Goal: Task Accomplishment & Management: Complete application form

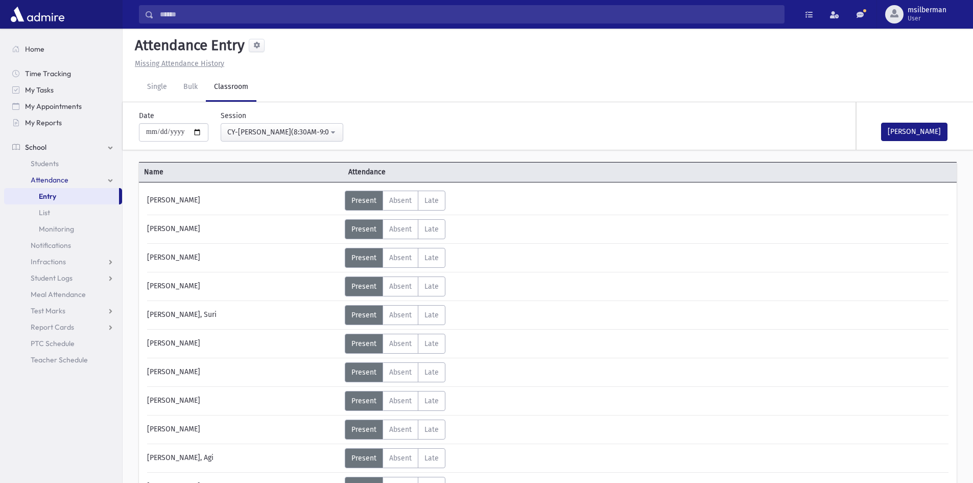
scroll to position [613, 0]
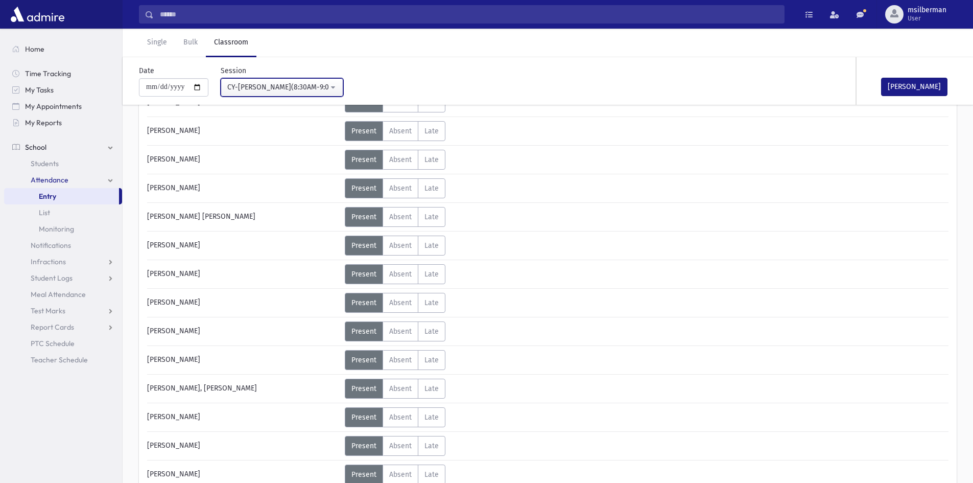
click at [320, 88] on div "CY-[PERSON_NAME](8:30AM-9:00AM)" at bounding box center [277, 87] width 101 height 11
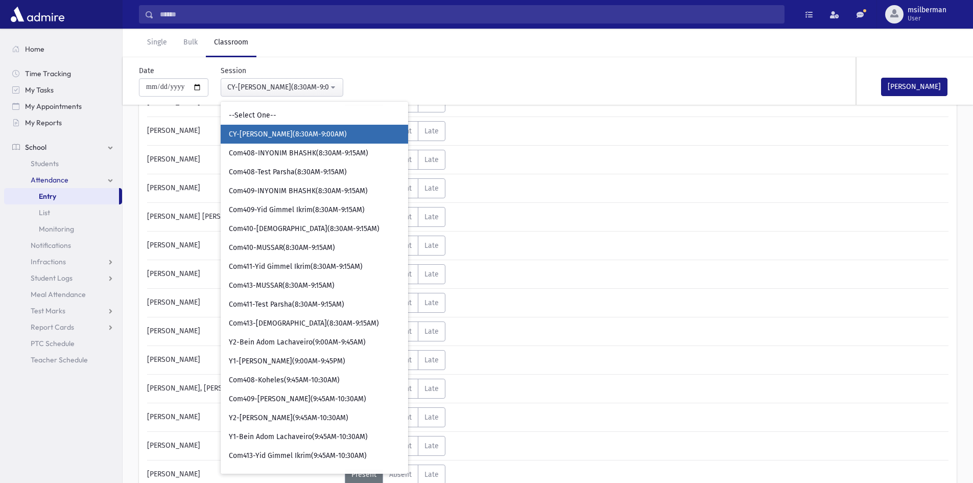
click at [302, 132] on span "CY-[PERSON_NAME](8:30AM-9:00AM)" at bounding box center [288, 134] width 118 height 10
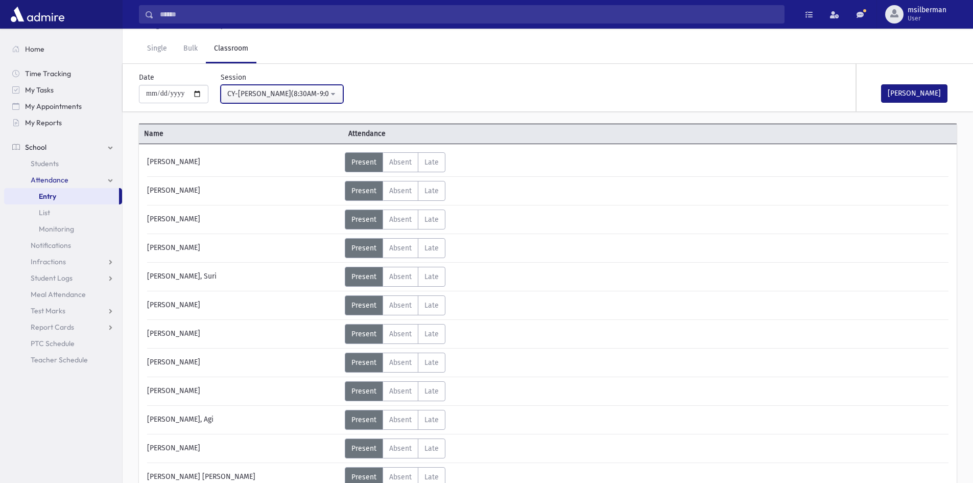
scroll to position [0, 0]
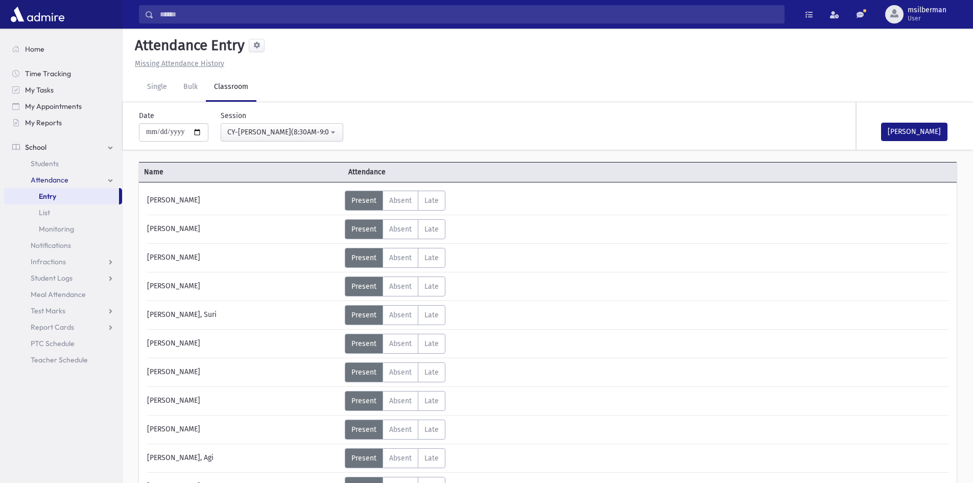
click at [368, 200] on span "Present" at bounding box center [363, 200] width 25 height 9
click at [368, 199] on span "Present" at bounding box center [363, 200] width 25 height 9
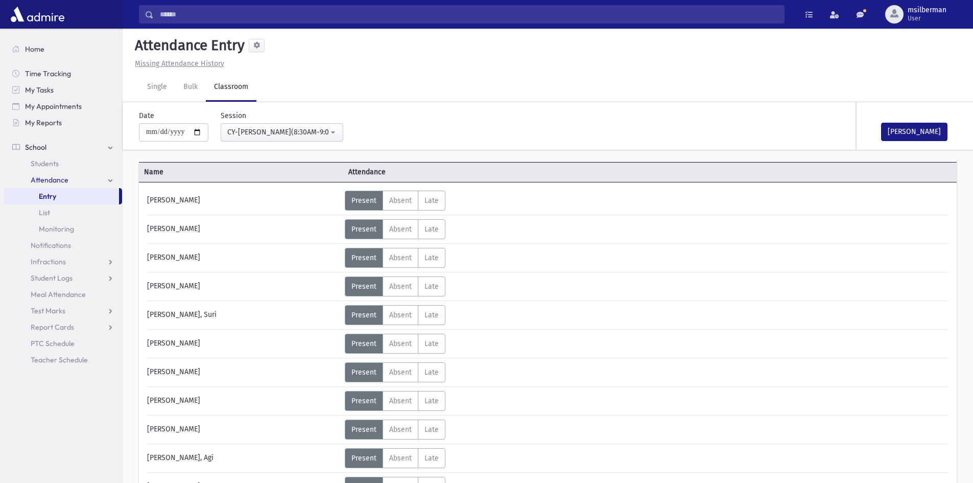
click at [368, 199] on span "Present" at bounding box center [363, 200] width 25 height 9
click at [471, 202] on div "Present P Absent A Late L Status Unexcused Admin Entry:" at bounding box center [424, 200] width 158 height 20
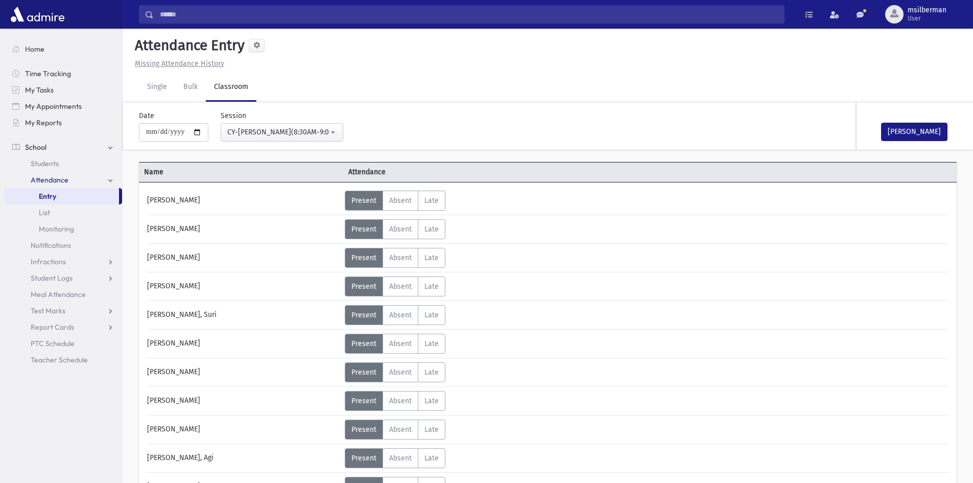
click at [463, 199] on div "Present P Absent A Late L Status Unexcused Admin Entry:" at bounding box center [424, 200] width 158 height 20
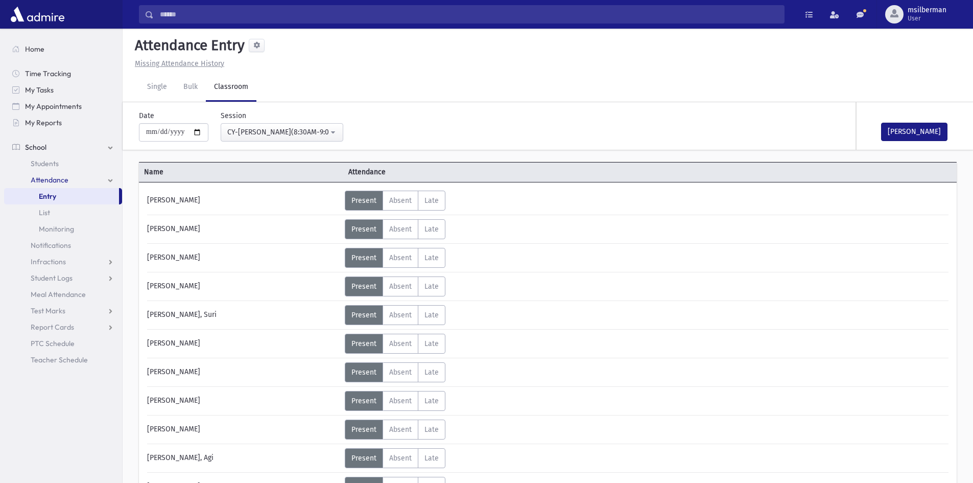
click at [463, 199] on div "Present P Absent A Late L Status Unexcused Admin Entry:" at bounding box center [424, 200] width 158 height 20
click at [396, 203] on span "Absent" at bounding box center [400, 200] width 22 height 9
click at [409, 198] on span "Absent" at bounding box center [400, 200] width 22 height 9
click at [434, 197] on span "Late" at bounding box center [431, 200] width 14 height 9
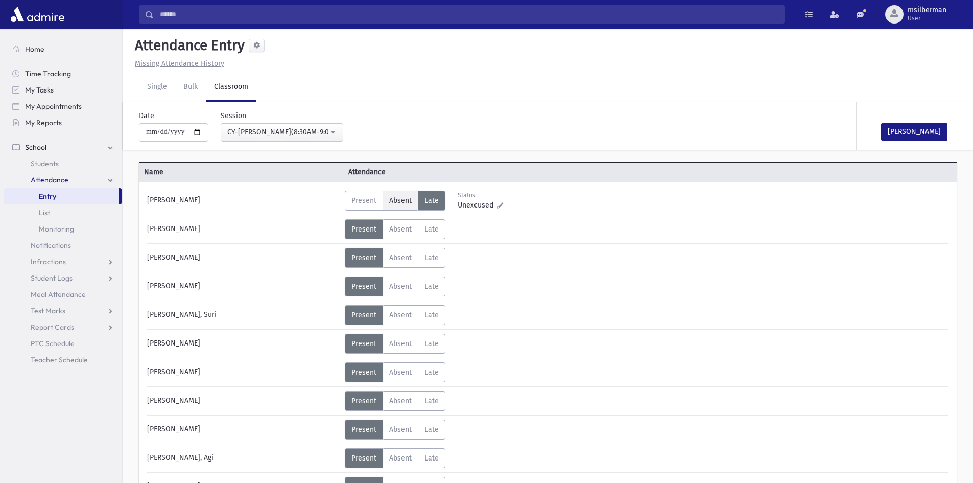
click at [405, 197] on span "Absent" at bounding box center [400, 200] width 22 height 9
click at [435, 198] on span "Late" at bounding box center [431, 200] width 14 height 9
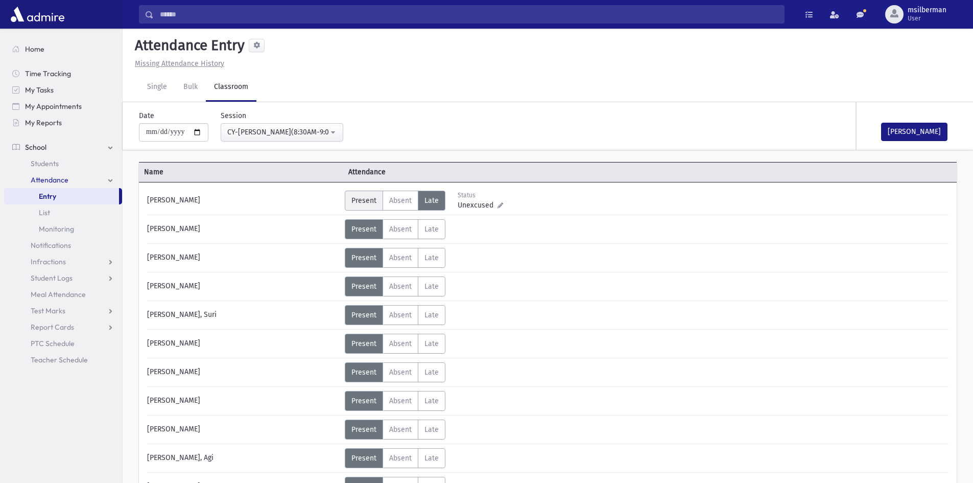
click at [368, 199] on span "Present" at bounding box center [363, 200] width 25 height 9
click at [481, 202] on div "Present P Absent A Late L Status Unexcused Admin Entry:" at bounding box center [424, 200] width 158 height 20
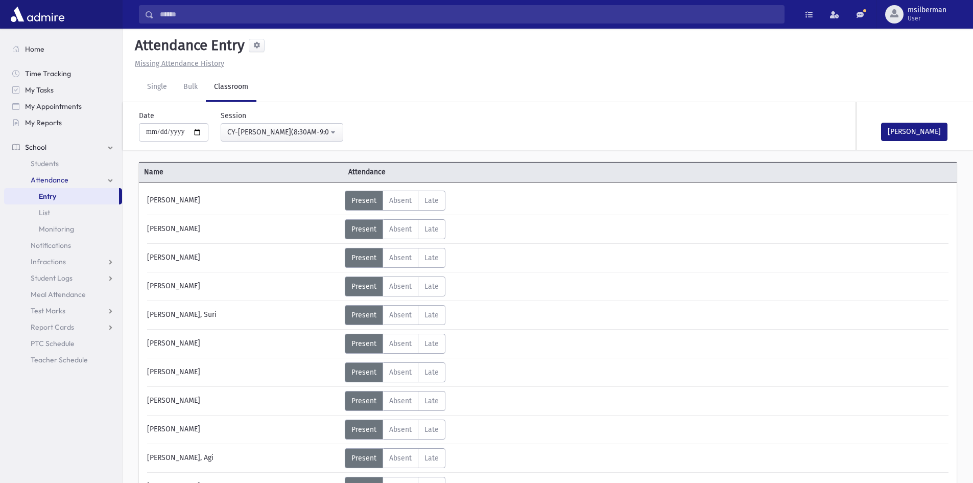
click at [481, 202] on div "Present P Absent A Late L Status Unexcused Admin Entry:" at bounding box center [424, 200] width 158 height 20
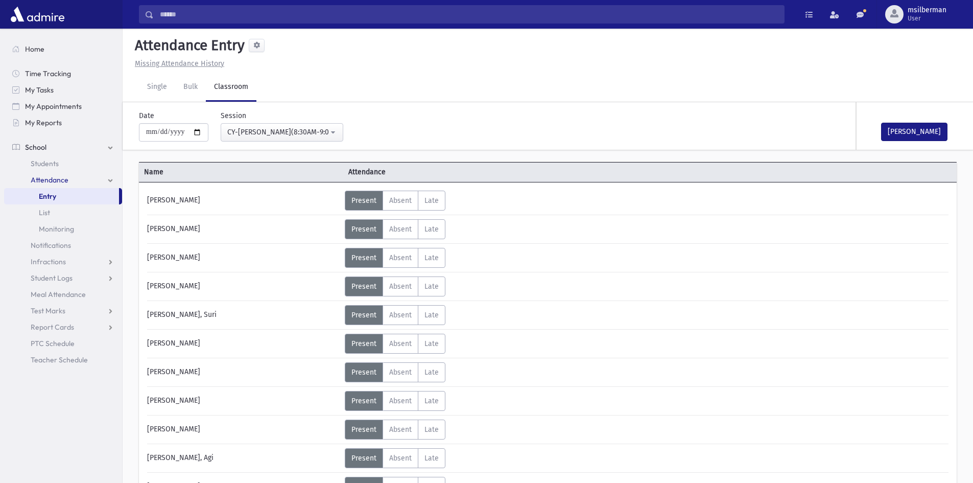
drag, startPoint x: 481, startPoint y: 202, endPoint x: 465, endPoint y: 200, distance: 16.0
click at [465, 200] on div "Present P Absent A Late L Status Unexcused Admin Entry:" at bounding box center [424, 200] width 158 height 20
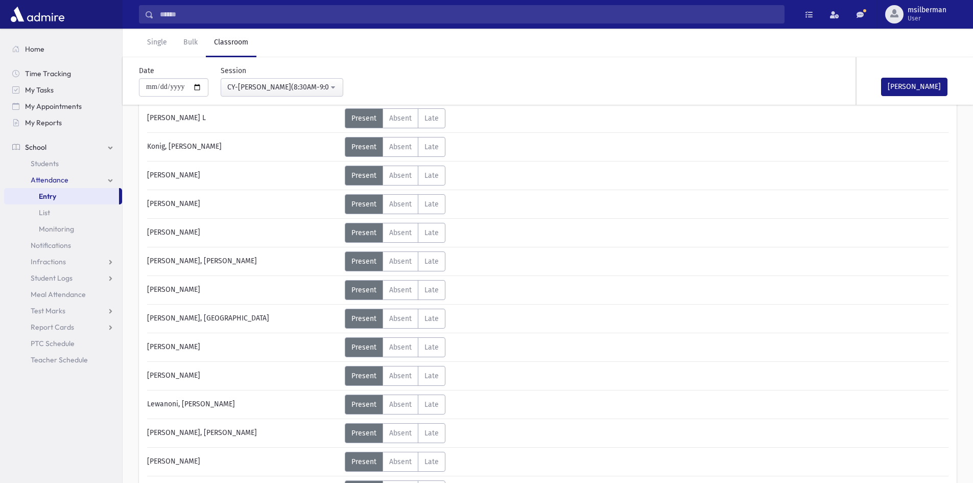
scroll to position [1123, 0]
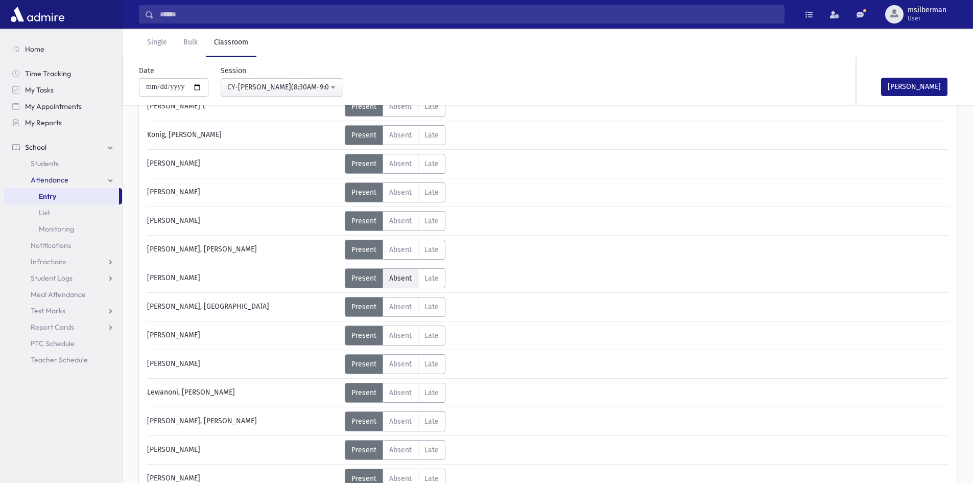
click at [401, 279] on span "Absent" at bounding box center [400, 278] width 22 height 9
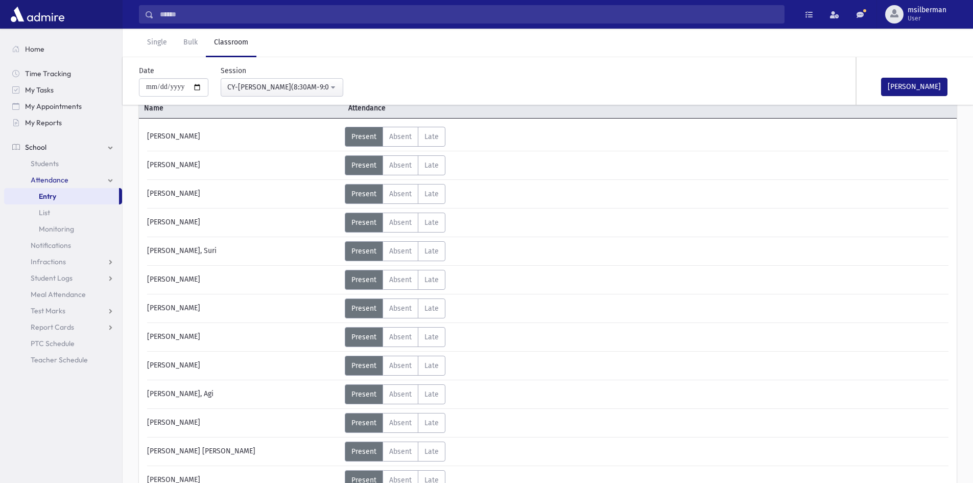
scroll to position [0, 0]
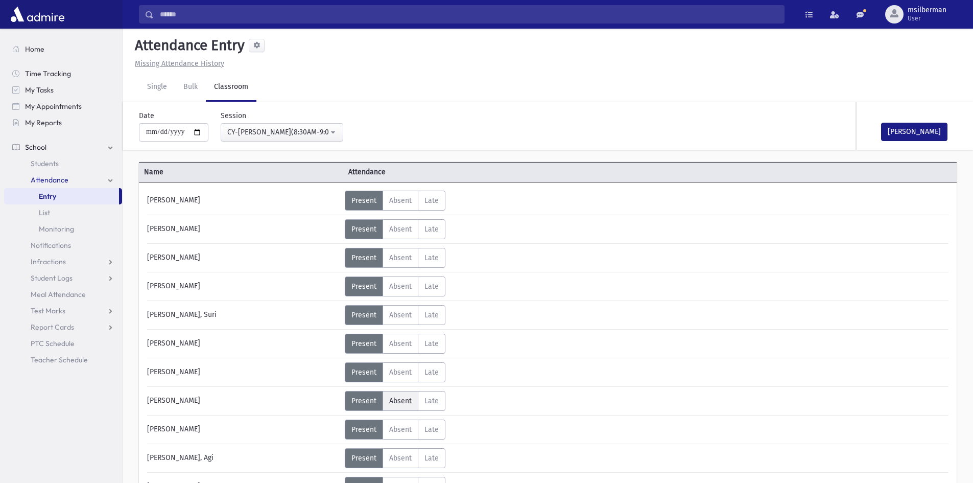
click at [400, 401] on span "Absent" at bounding box center [400, 400] width 22 height 9
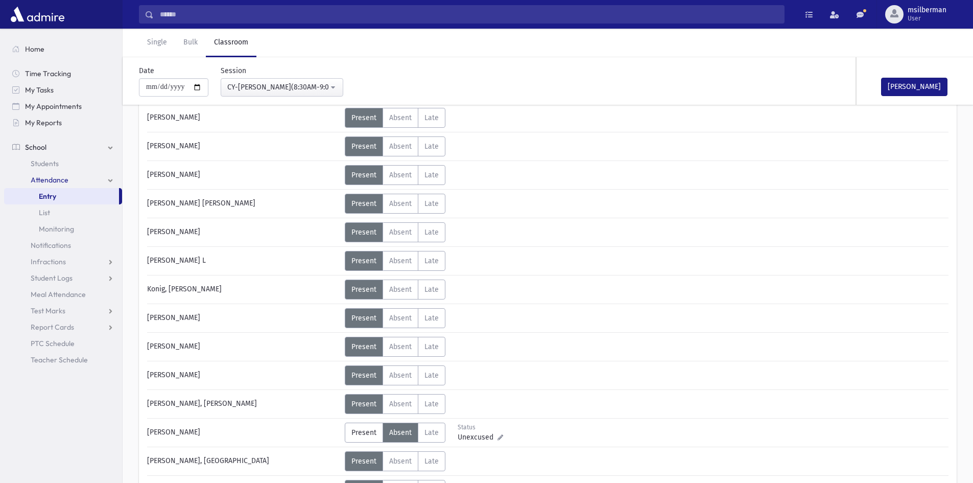
scroll to position [970, 0]
click at [391, 210] on label "Absent A" at bounding box center [400, 203] width 36 height 20
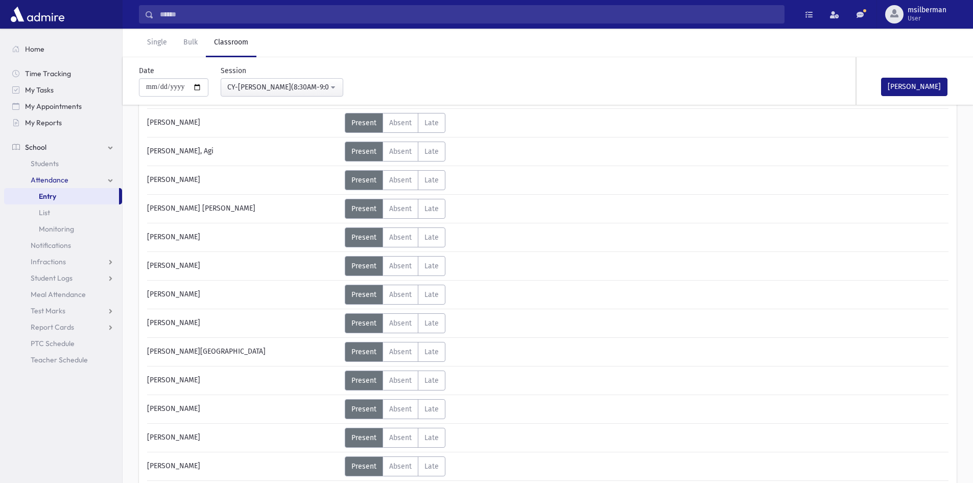
scroll to position [0, 0]
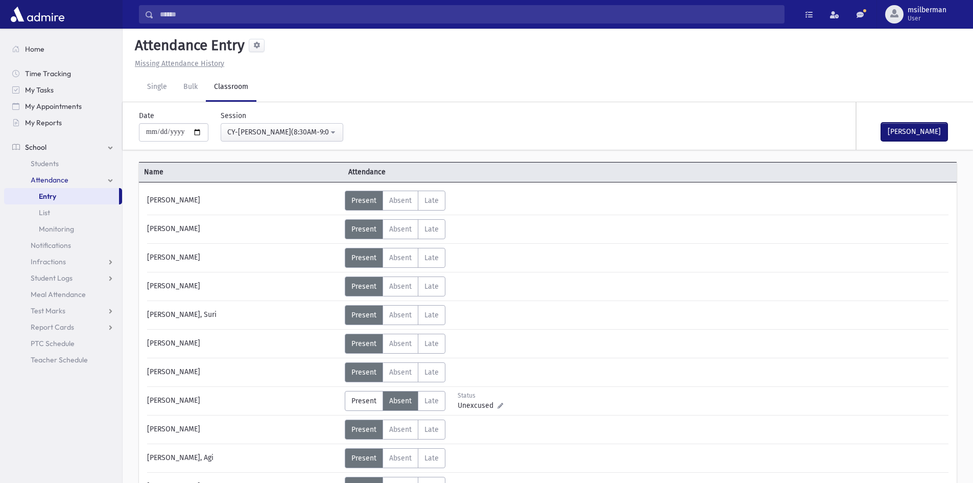
click at [910, 134] on button "[PERSON_NAME]" at bounding box center [914, 132] width 66 height 18
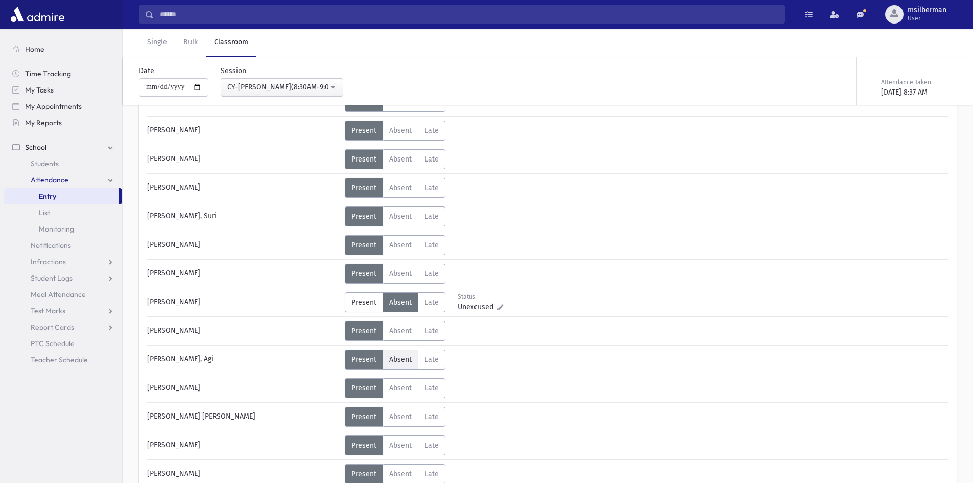
scroll to position [102, 0]
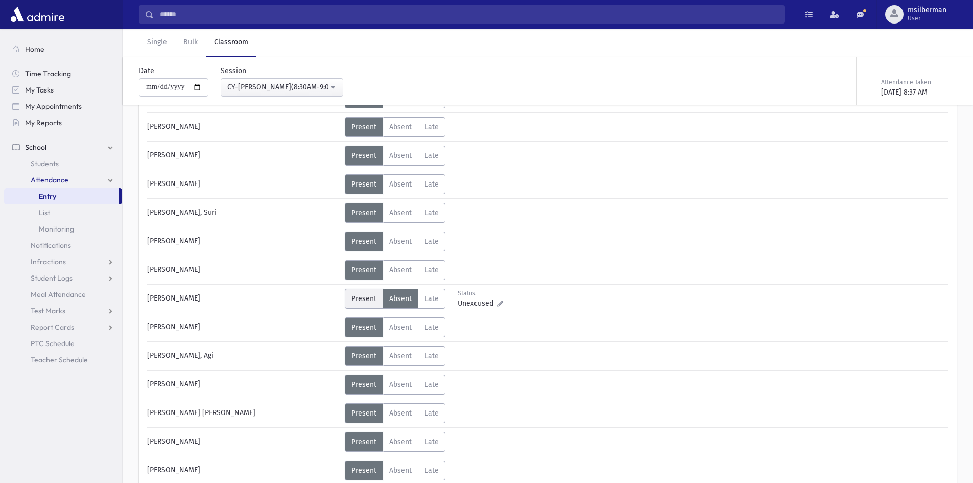
click at [372, 295] on span "Present" at bounding box center [363, 298] width 25 height 9
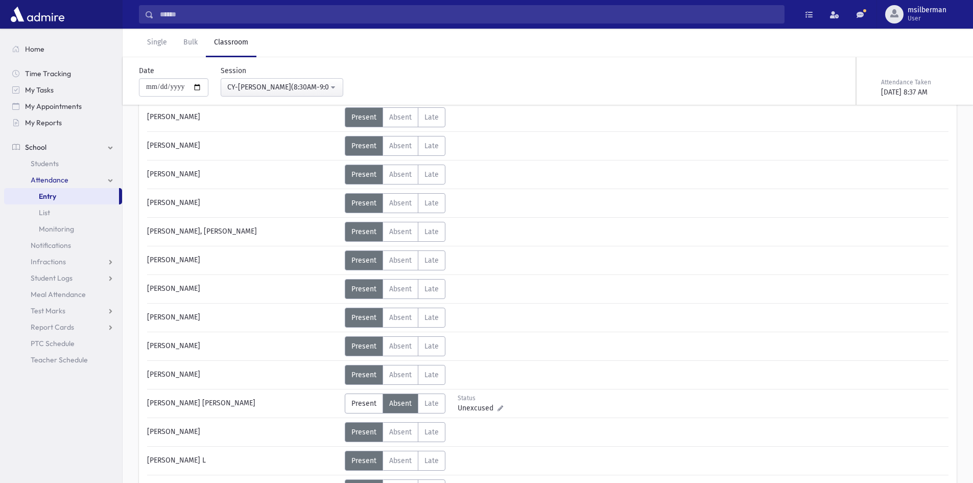
scroll to position [868, 0]
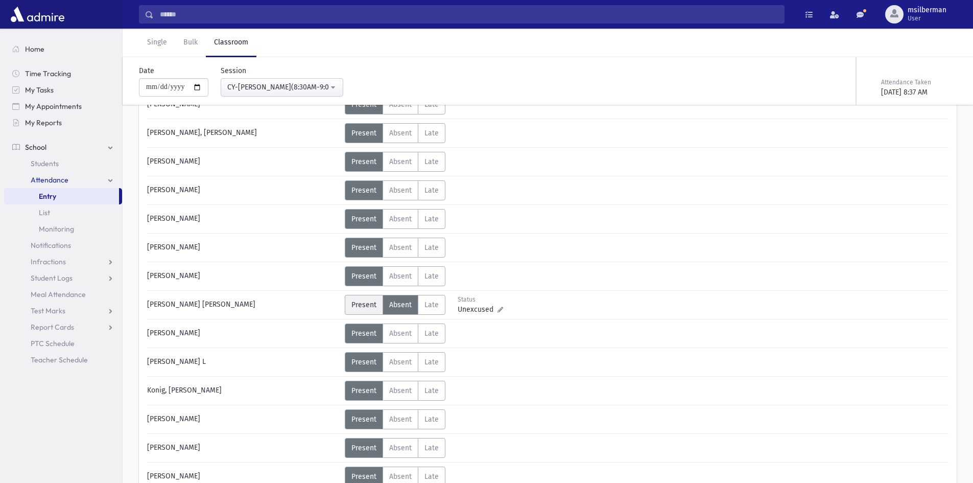
click at [368, 302] on span "Present" at bounding box center [363, 304] width 25 height 9
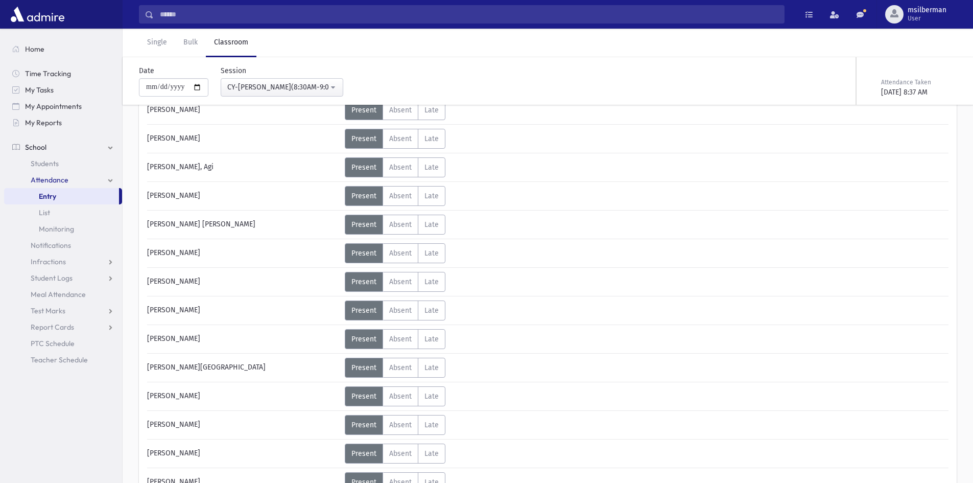
scroll to position [154, 0]
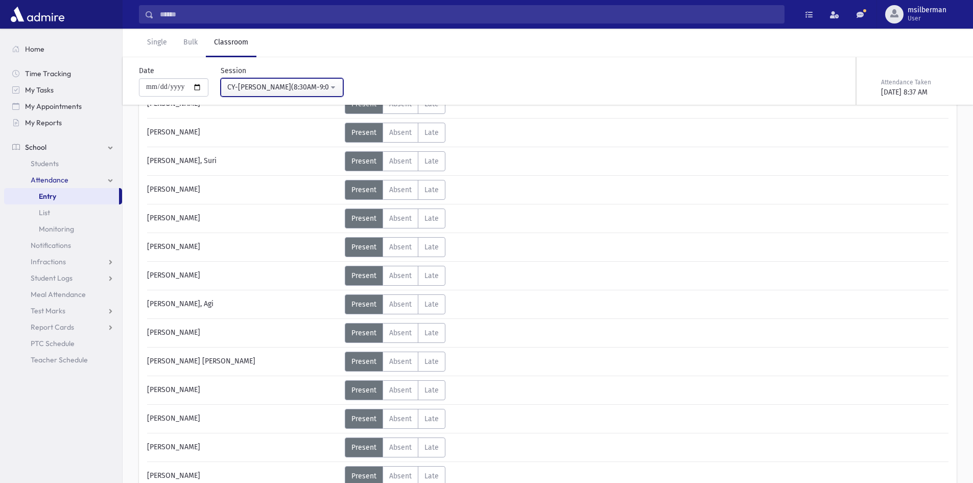
click at [306, 87] on div "CY-[PERSON_NAME](8:30AM-9:00AM)" at bounding box center [277, 87] width 101 height 11
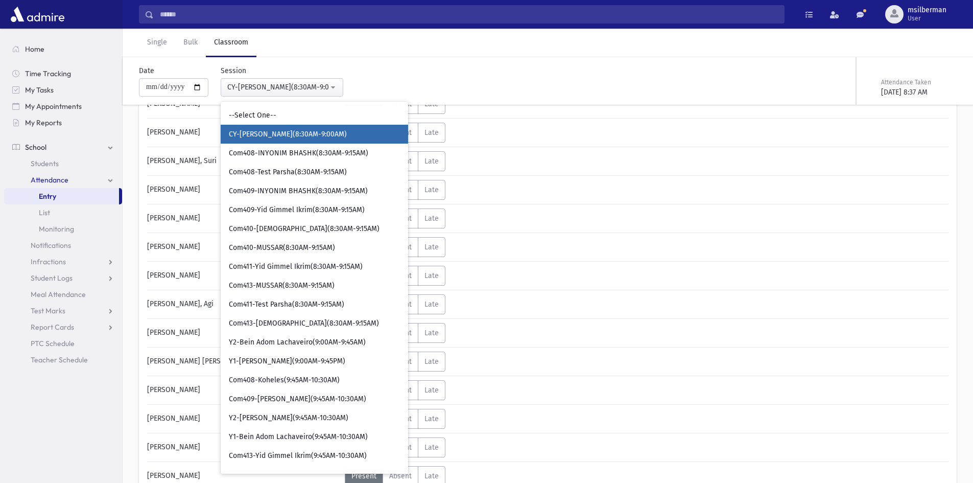
click at [517, 77] on div "**********" at bounding box center [410, 76] width 553 height 39
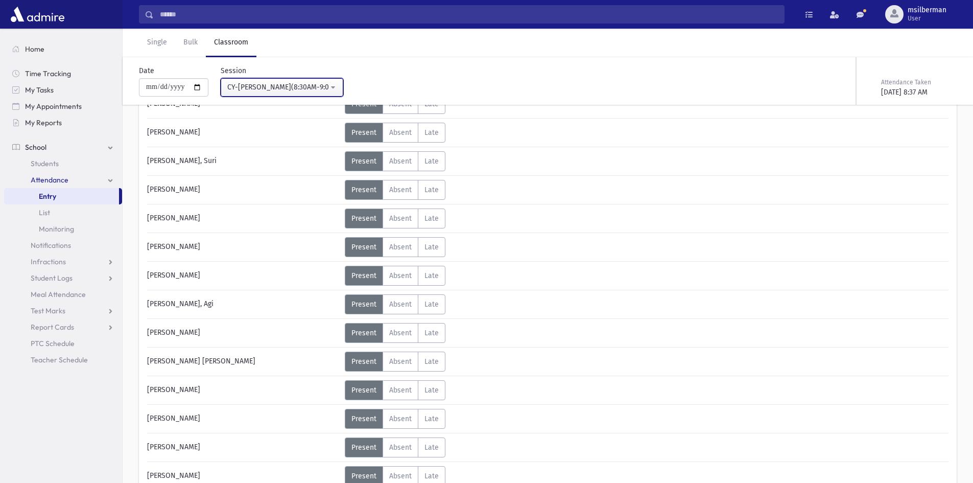
click at [273, 85] on div "CY-[PERSON_NAME](8:30AM-9:00AM)" at bounding box center [277, 87] width 101 height 11
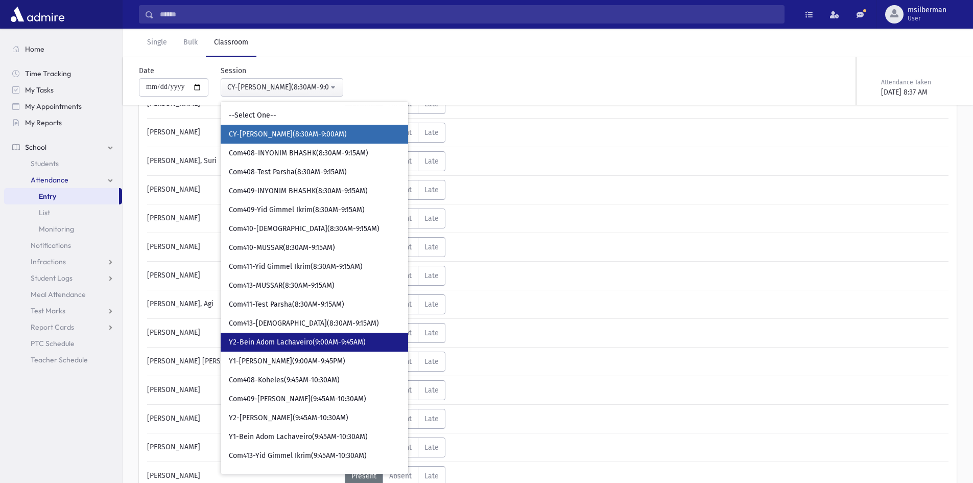
click at [323, 343] on span "Y2-Bein Adom Lachaveiro(9:00AM-9:45AM)" at bounding box center [297, 342] width 137 height 10
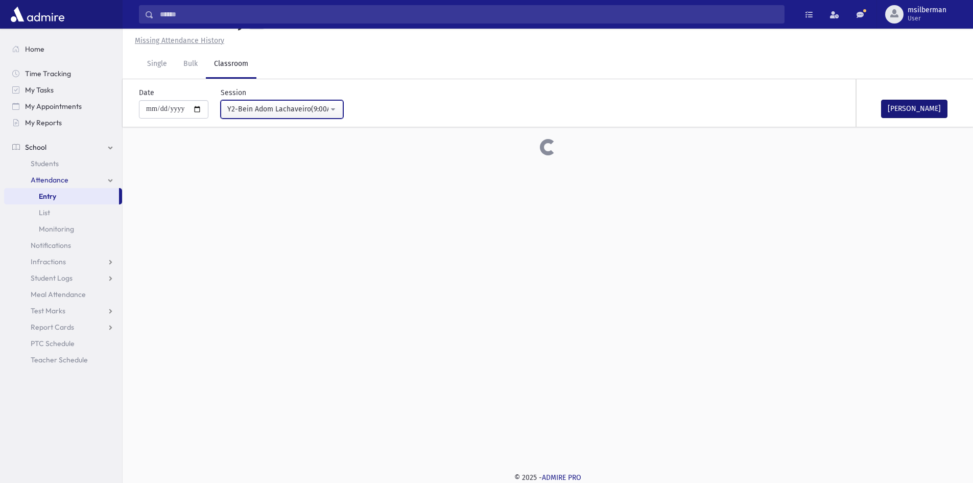
scroll to position [154, 0]
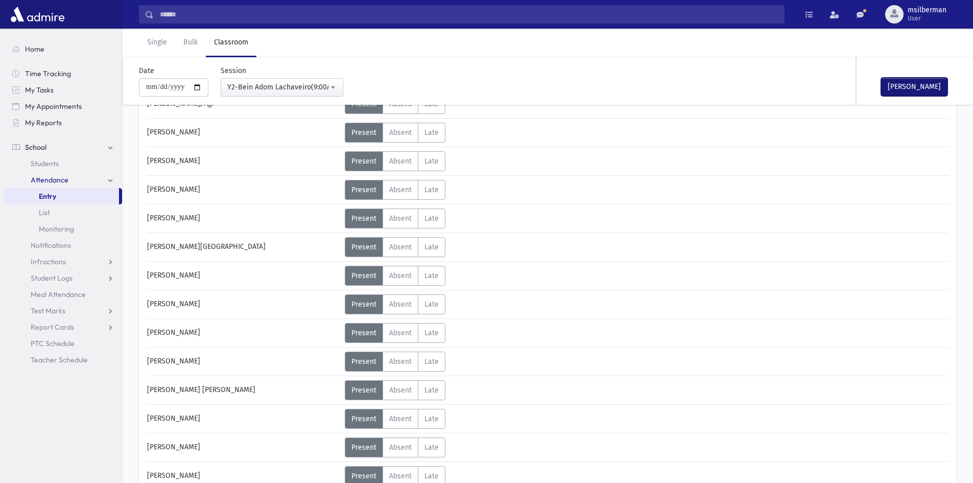
click at [916, 84] on button "[PERSON_NAME]" at bounding box center [914, 87] width 66 height 18
click at [286, 87] on div "Y2-Bein Adom Lachaveiro(9:00AM-9:45AM)" at bounding box center [277, 87] width 101 height 11
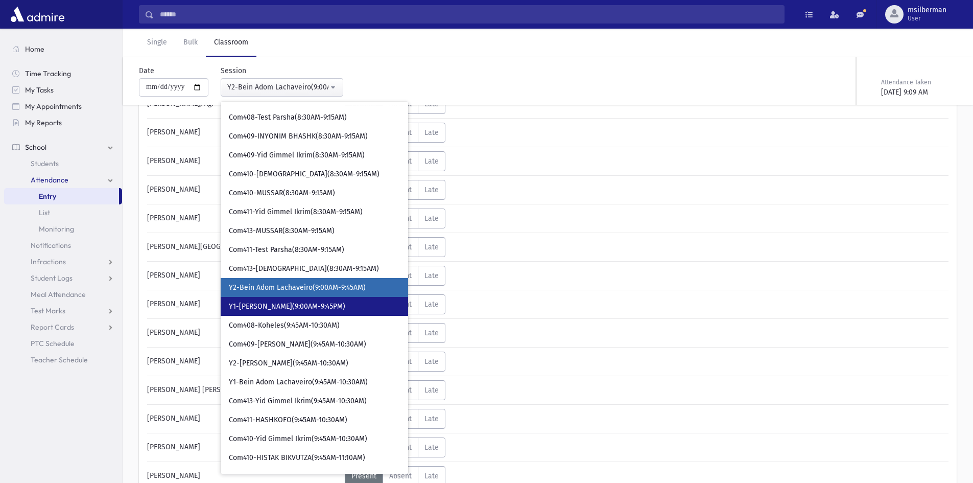
click at [267, 301] on span "Y1-[PERSON_NAME](9:00AM-9:45PM)" at bounding box center [287, 306] width 116 height 10
select select "****"
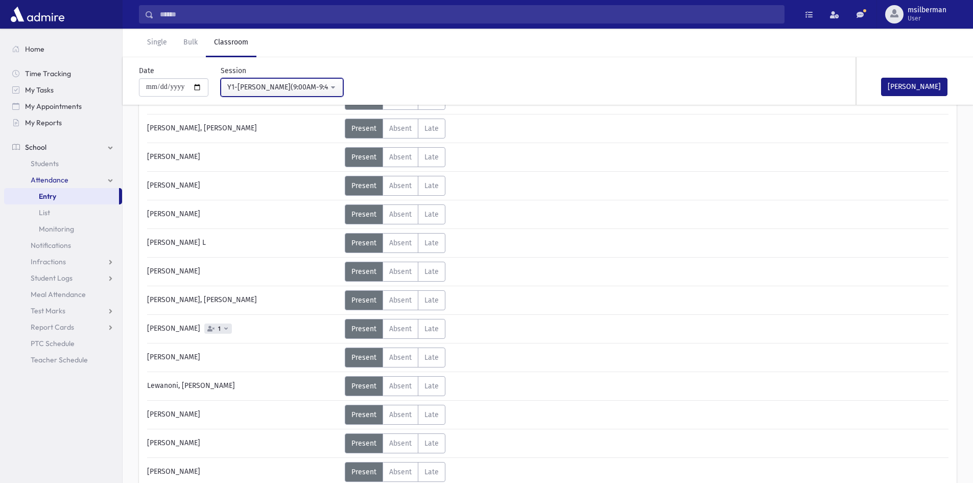
scroll to position [460, 0]
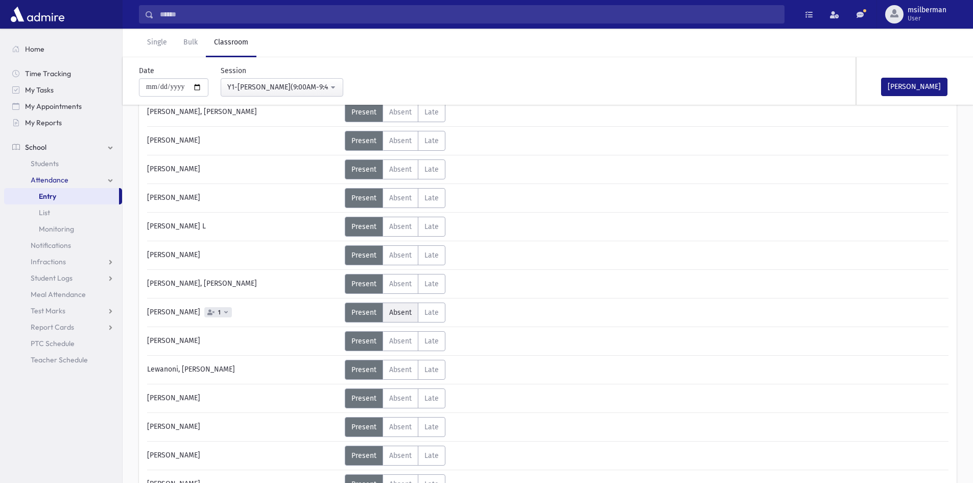
click at [397, 309] on span "Absent" at bounding box center [400, 312] width 22 height 9
click at [497, 319] on icon at bounding box center [500, 317] width 6 height 6
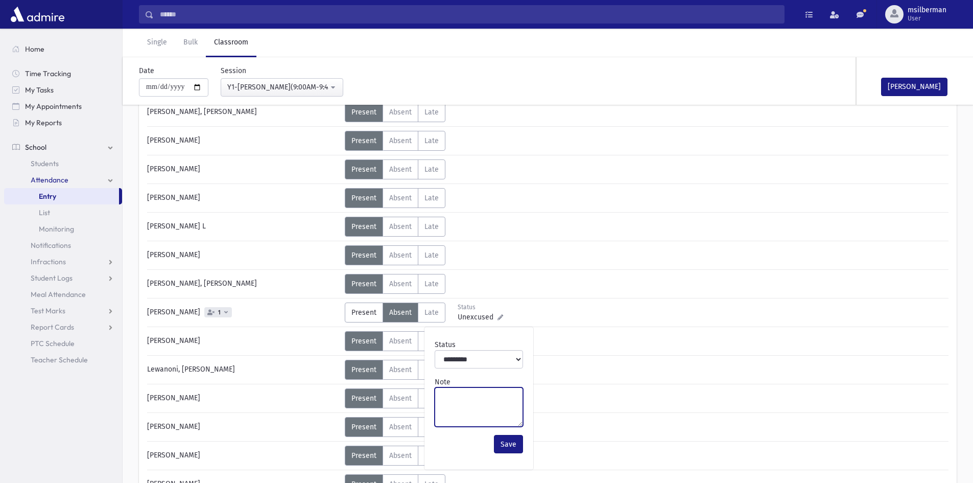
click at [461, 403] on textarea "Note" at bounding box center [479, 406] width 88 height 39
type textarea "*******"
click at [507, 443] on button "Save" at bounding box center [508, 444] width 29 height 18
click at [939, 85] on button "[PERSON_NAME]" at bounding box center [914, 87] width 66 height 18
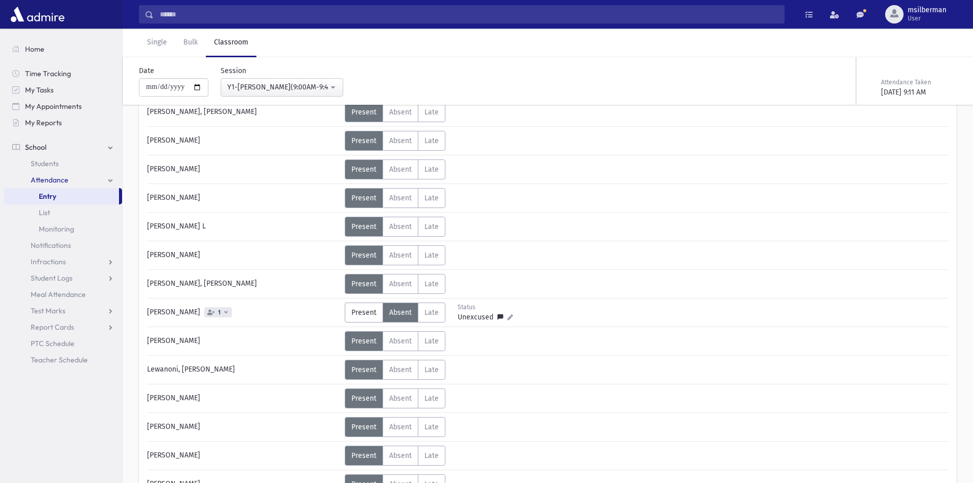
click at [479, 316] on span "Unexcused" at bounding box center [478, 317] width 40 height 11
drag, startPoint x: 486, startPoint y: 396, endPoint x: 439, endPoint y: 402, distance: 47.9
click at [439, 402] on div "Note *******" at bounding box center [484, 401] width 97 height 58
type textarea "**********"
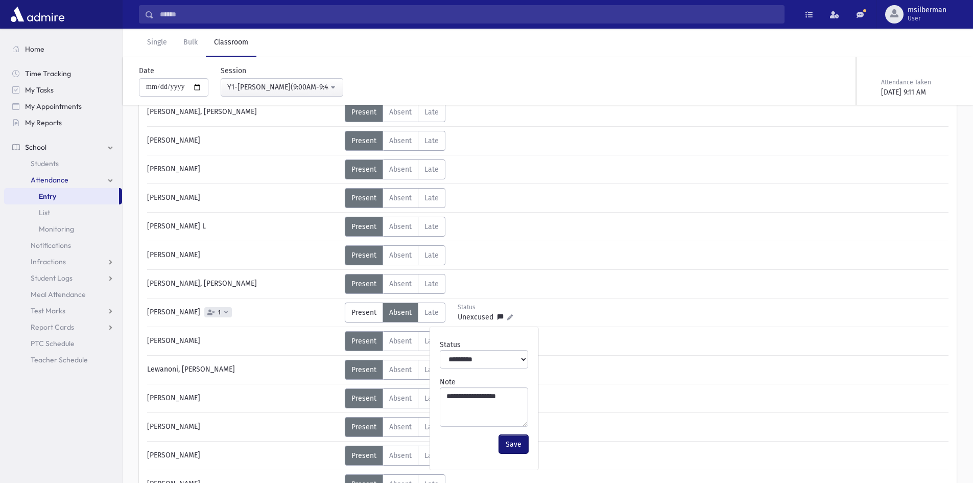
click at [515, 443] on button "Save" at bounding box center [513, 444] width 29 height 18
click at [564, 330] on div "[PERSON_NAME] Status Unexcused Admin: Present P Absent A Late L Status P" at bounding box center [547, 257] width 801 height 1054
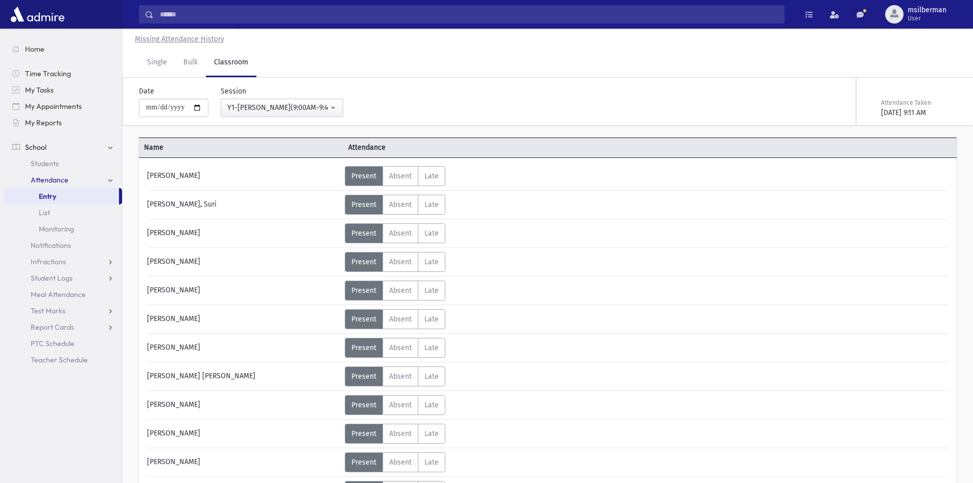
scroll to position [0, 0]
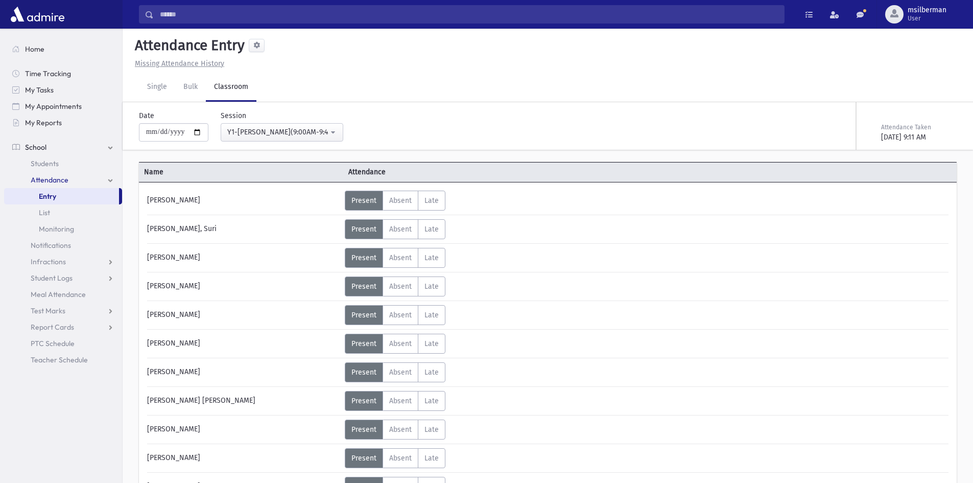
click at [657, 410] on div "Status Unexcused Admin: Present P Absent A L" at bounding box center [646, 401] width 602 height 20
click at [618, 337] on div "Status Unexcused Admin: Present P Absent A L" at bounding box center [646, 343] width 602 height 20
click at [633, 89] on div "Single Bulk Classroom" at bounding box center [556, 87] width 834 height 29
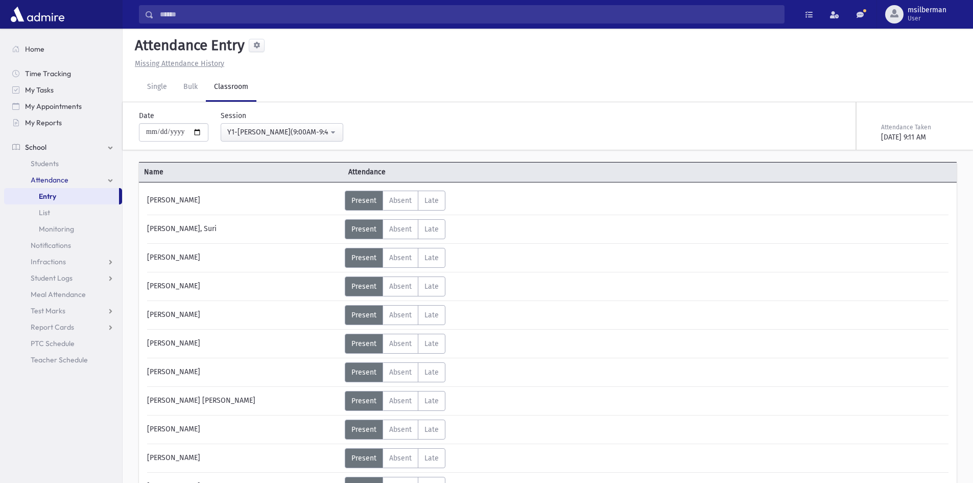
click at [456, 84] on div "Single Bulk Classroom" at bounding box center [556, 87] width 834 height 29
click at [266, 132] on div "Y1-[PERSON_NAME](9:00AM-9:45PM)" at bounding box center [277, 132] width 101 height 11
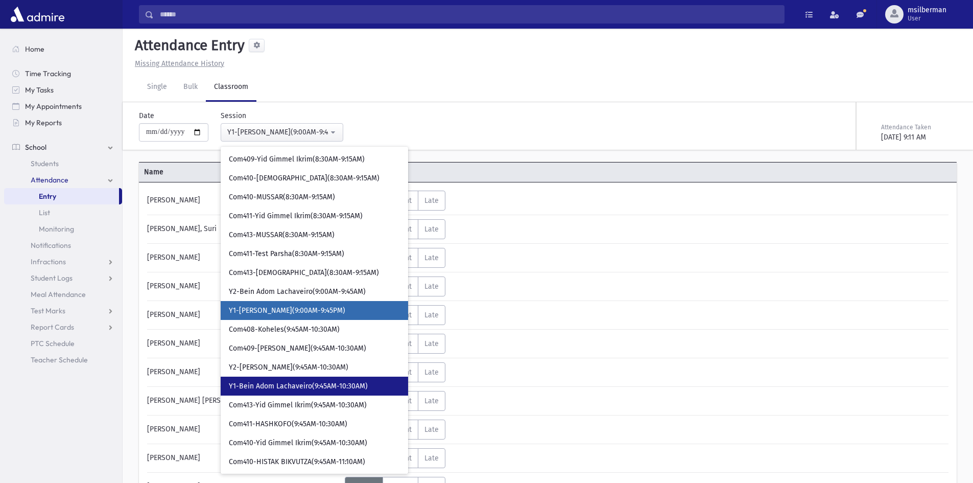
click at [379, 386] on link "Y1-Bein Adom Lachaveiro(9:45AM-10:30AM)" at bounding box center [314, 385] width 187 height 19
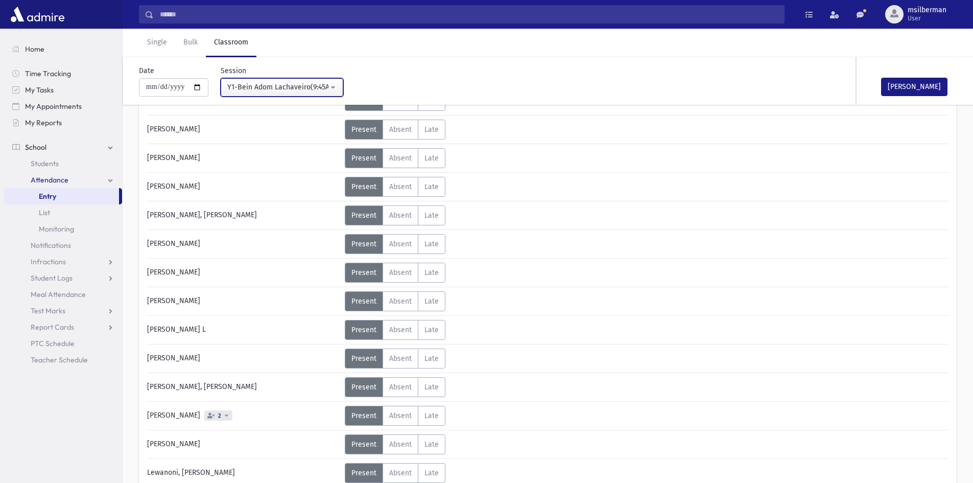
scroll to position [357, 0]
click at [394, 412] on span "Absent" at bounding box center [400, 415] width 22 height 9
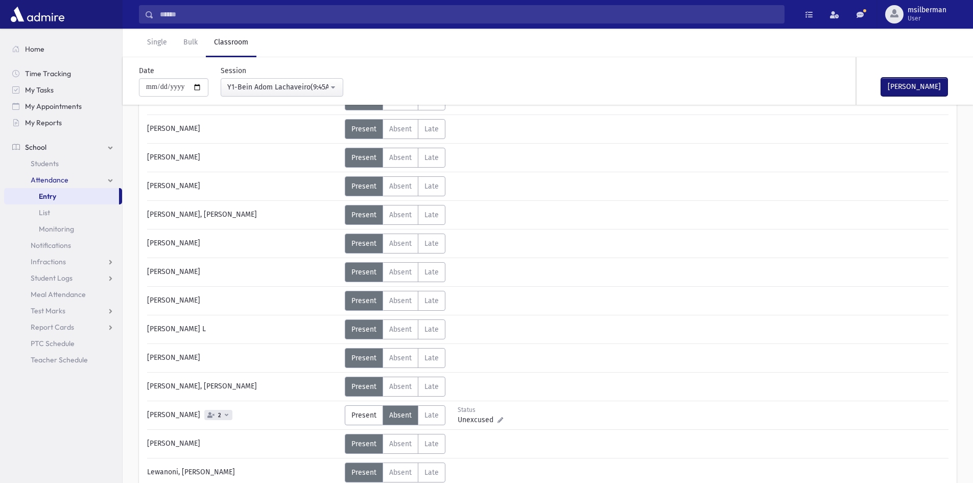
click at [934, 87] on button "[PERSON_NAME]" at bounding box center [914, 87] width 66 height 18
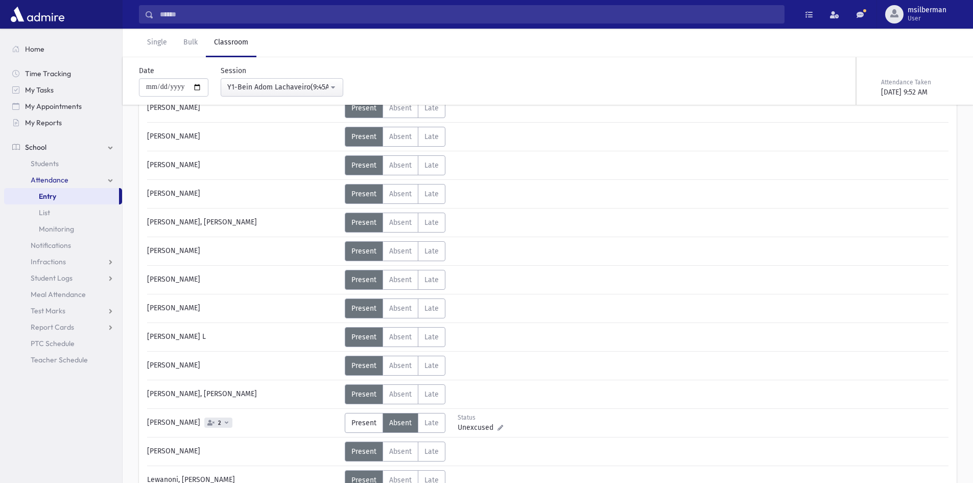
scroll to position [204, 0]
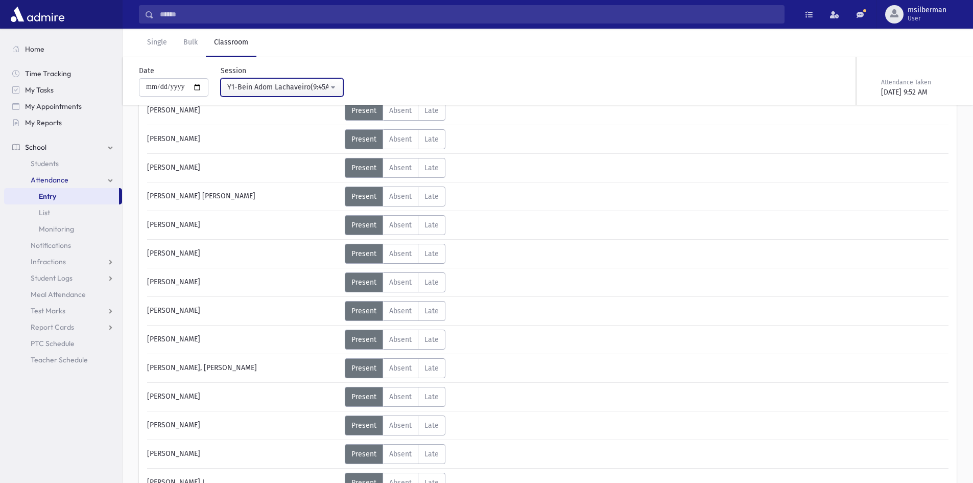
click at [253, 86] on div "Y1-Bein Adom Lachaveiro(9:45AM-10:30AM)" at bounding box center [277, 87] width 101 height 11
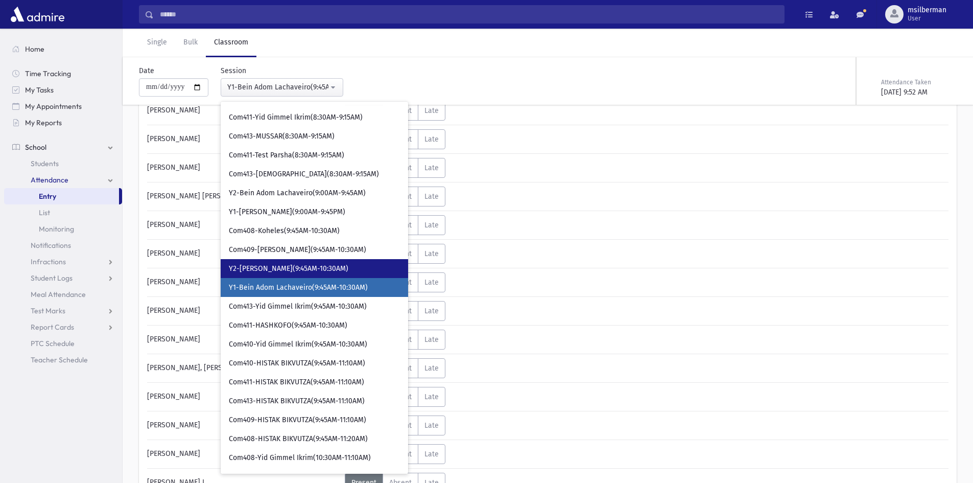
click at [270, 269] on span "Y2-[PERSON_NAME](9:45AM-10:30AM)" at bounding box center [288, 269] width 119 height 10
select select "****"
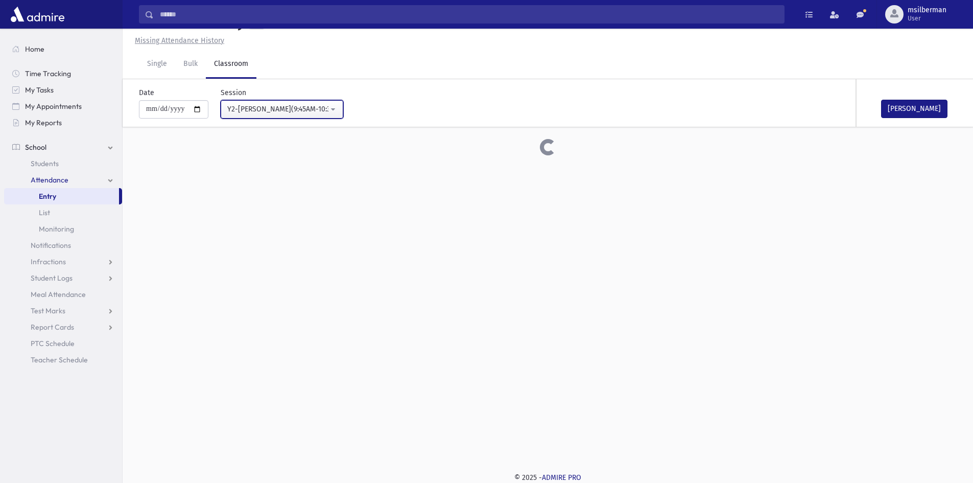
scroll to position [204, 0]
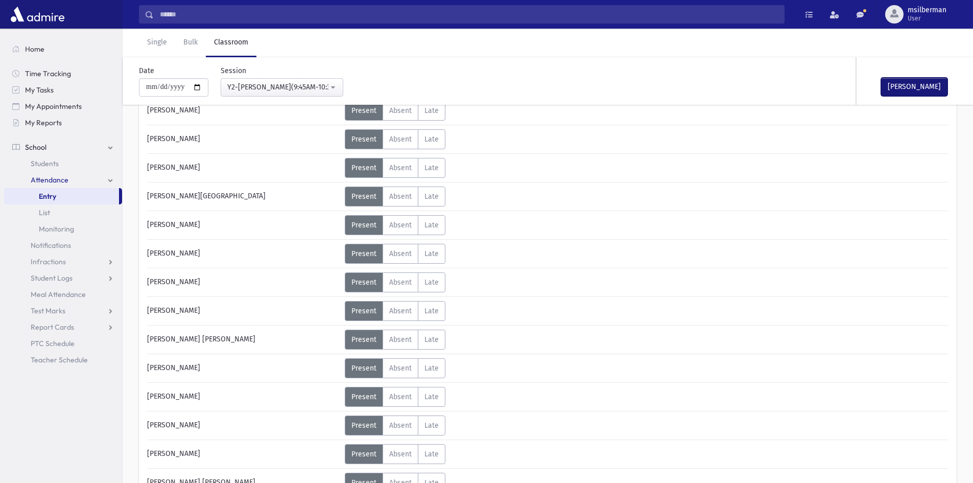
click at [918, 85] on button "[PERSON_NAME]" at bounding box center [914, 87] width 66 height 18
